Goal: Task Accomplishment & Management: Use online tool/utility

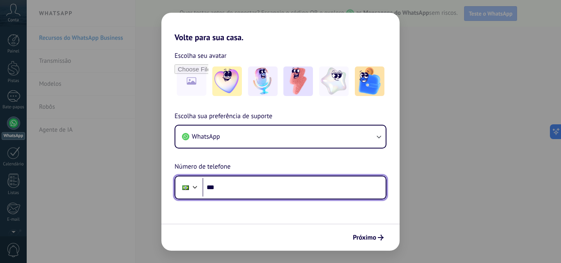
click at [291, 190] on input "***" at bounding box center [293, 187] width 183 height 19
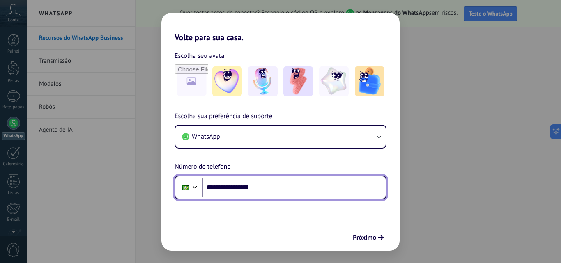
type input "**********"
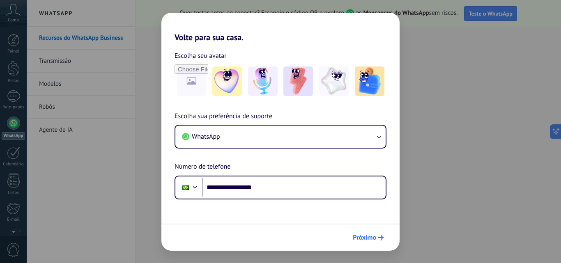
click at [367, 240] on font "Próximo" at bounding box center [364, 238] width 23 height 8
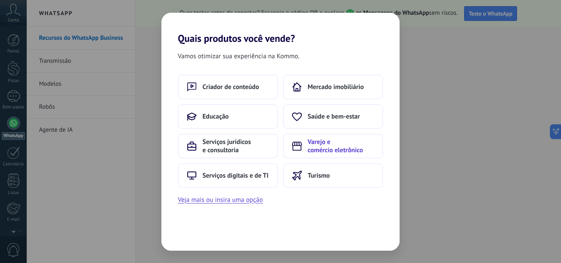
click at [323, 147] on font "Varejo e comércio eletrônico" at bounding box center [334, 146] width 55 height 16
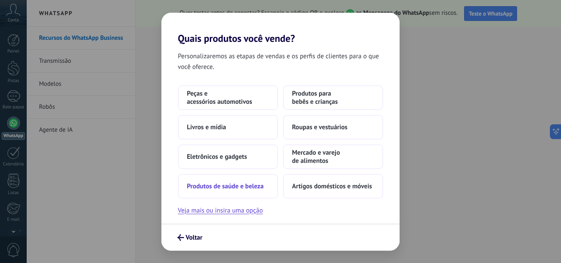
click at [250, 183] on font "Produtos de saúde e beleza" at bounding box center [225, 186] width 77 height 8
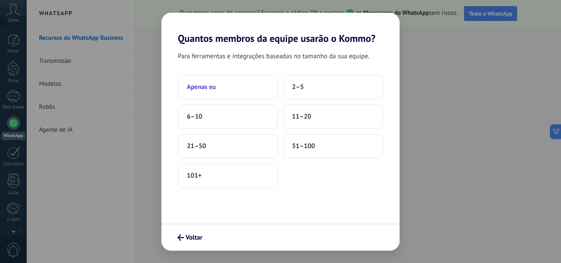
click at [243, 95] on button "Apenas eu" at bounding box center [228, 87] width 100 height 25
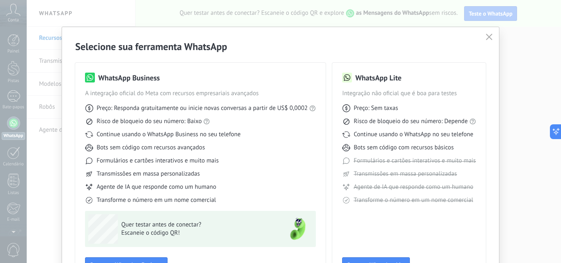
drag, startPoint x: 557, startPoint y: 39, endPoint x: 559, endPoint y: 48, distance: 8.8
click at [559, 48] on div "Selecione sua ferramenta WhatsApp WhatsApp Business A integração oficial do Met…" at bounding box center [280, 131] width 561 height 263
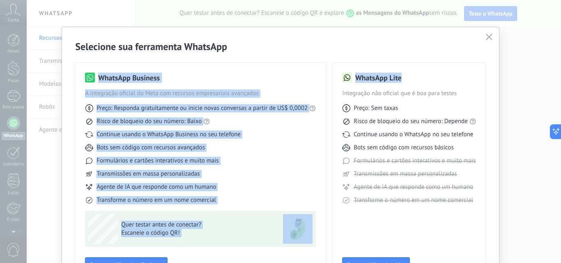
drag, startPoint x: 557, startPoint y: 44, endPoint x: 560, endPoint y: 56, distance: 12.6
click at [560, 56] on div "Selecione sua ferramenta WhatsApp WhatsApp Business A integração oficial do Met…" at bounding box center [280, 131] width 561 height 263
click at [247, 165] on div "Preço: Responda gratuitamente ou inicie novas conversas a partir de US$ 0,0002 …" at bounding box center [200, 151] width 231 height 107
drag, startPoint x: 556, startPoint y: 43, endPoint x: 559, endPoint y: 60, distance: 17.4
click at [559, 60] on div "Selecione sua ferramenta WhatsApp WhatsApp Business A integração oficial do Met…" at bounding box center [280, 131] width 561 height 263
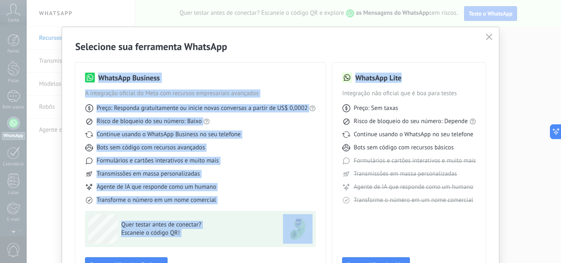
click at [312, 133] on div "Continue usando o WhatsApp Business no seu telefone" at bounding box center [200, 135] width 231 height 8
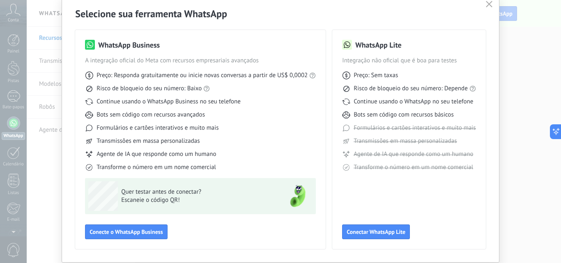
scroll to position [49, 0]
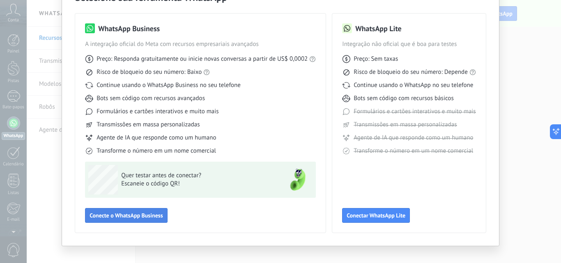
click at [133, 211] on button "Conecte o WhatsApp Business" at bounding box center [126, 215] width 82 height 15
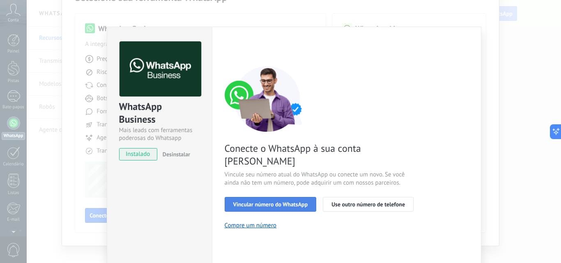
click at [257, 201] on font "Vincular número do WhatsApp" at bounding box center [270, 204] width 75 height 7
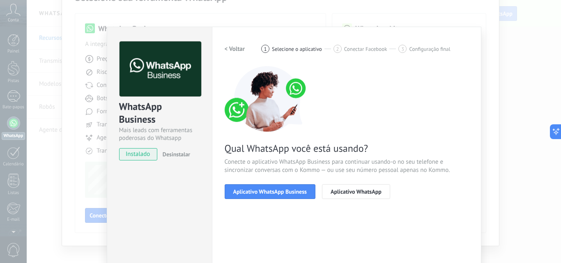
click at [257, 191] on font "Aplicativo WhatsApp Business" at bounding box center [269, 191] width 73 height 7
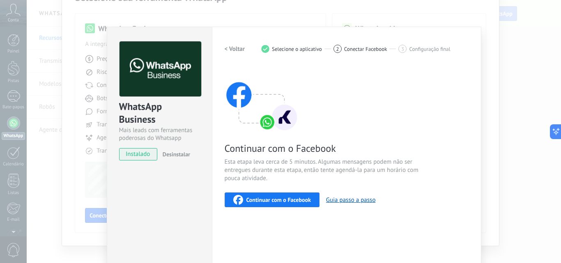
click at [289, 197] on font "Continuar com o Facebook" at bounding box center [278, 199] width 64 height 7
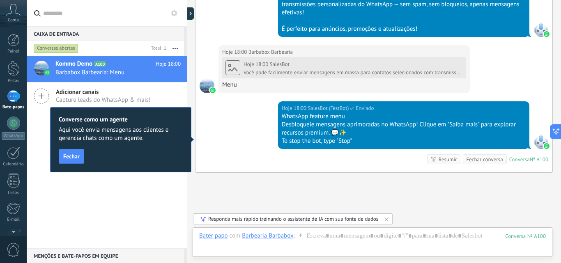
scroll to position [668, 0]
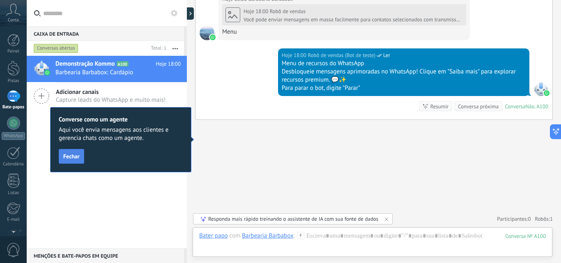
click at [77, 156] on font "Fechar" at bounding box center [71, 156] width 16 height 7
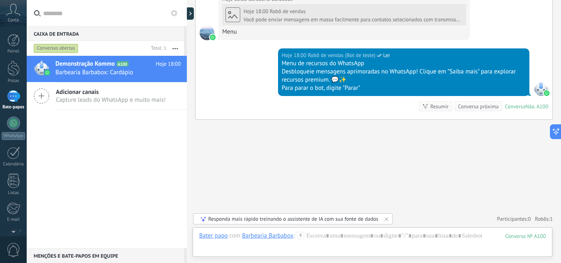
click at [450, 214] on div "Nenhuma tarefa planejada, comece adicionando uma Participantes: 0 Adicionar mem…" at bounding box center [374, 219] width 358 height 14
click at [89, 97] on font "Capture leads do WhatsApp e muito mais!" at bounding box center [111, 100] width 110 height 8
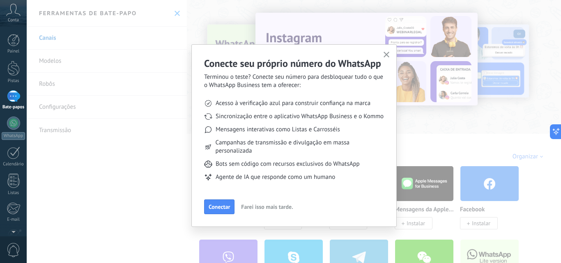
click at [386, 54] on icon "button" at bounding box center [386, 55] width 6 height 6
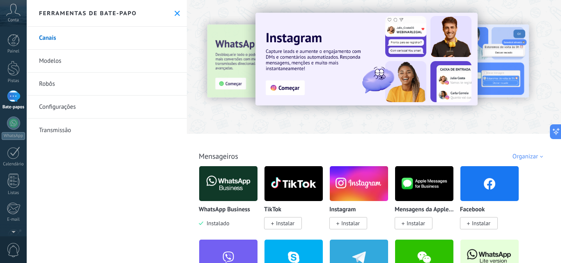
click at [174, 15] on icon at bounding box center [176, 13] width 5 height 5
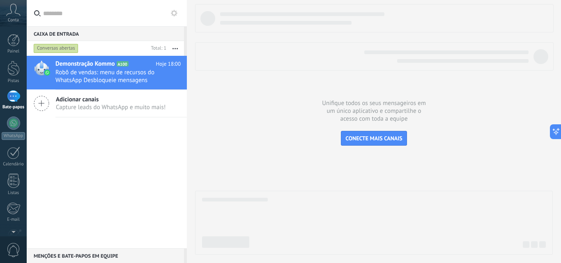
click at [12, 96] on div "1" at bounding box center [13, 96] width 13 height 12
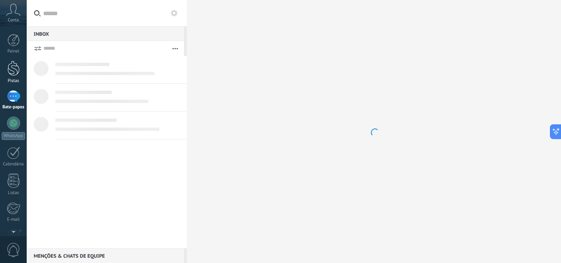
click at [14, 68] on div at bounding box center [13, 68] width 12 height 15
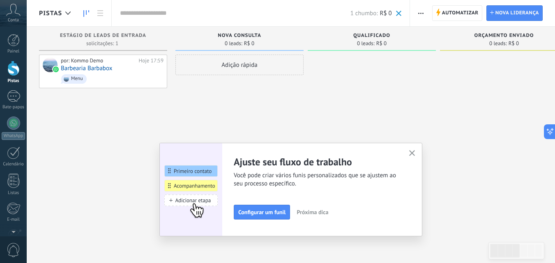
click at [413, 154] on icon "button" at bounding box center [412, 153] width 6 height 6
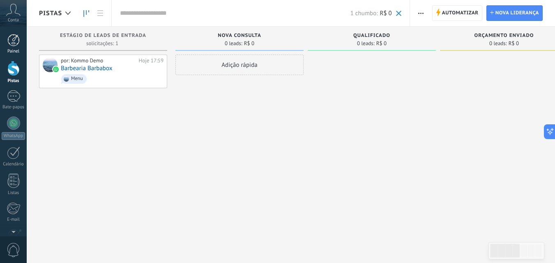
click at [14, 38] on div at bounding box center [13, 40] width 12 height 12
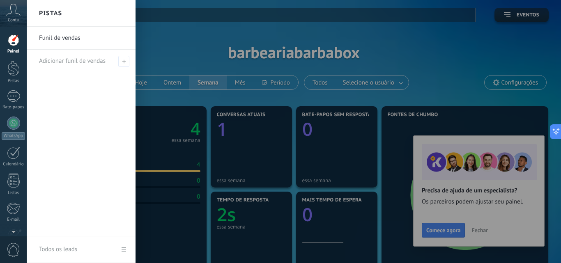
click at [188, 70] on div at bounding box center [307, 131] width 561 height 263
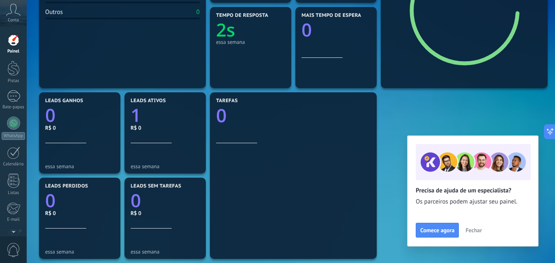
scroll to position [201, 0]
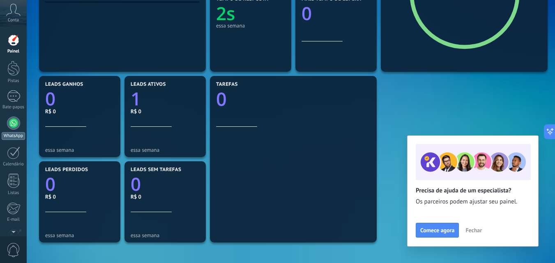
click at [13, 123] on div at bounding box center [13, 123] width 13 height 13
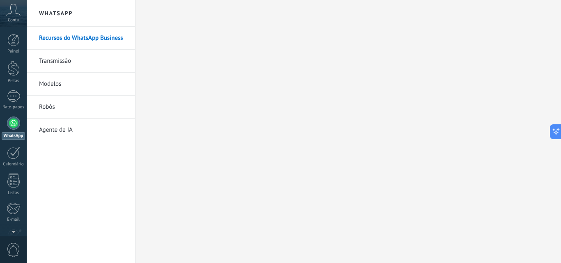
click at [84, 62] on link "Transmissão" at bounding box center [83, 61] width 88 height 23
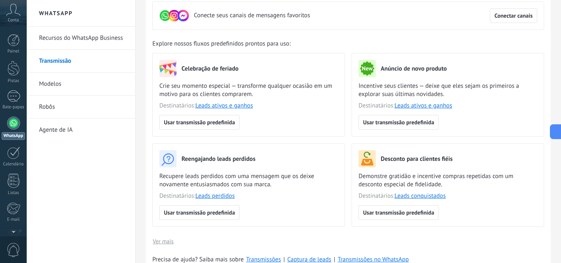
scroll to position [47, 0]
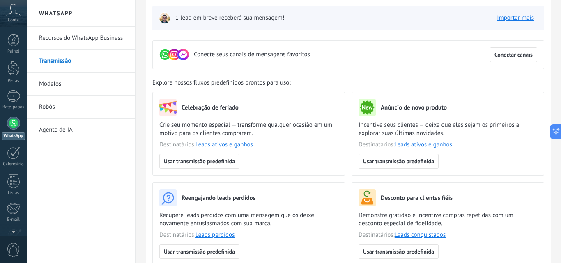
click at [111, 37] on font "Recursos do WhatsApp Business" at bounding box center [81, 38] width 84 height 8
